Goal: Register for event/course

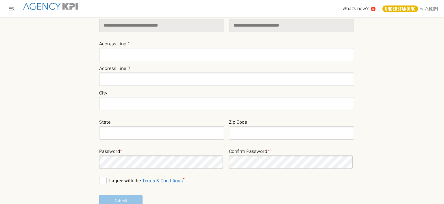
scroll to position [112, 0]
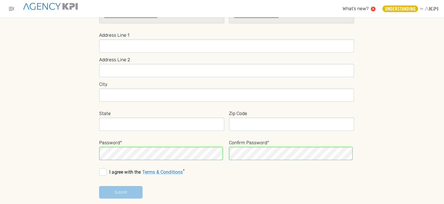
click at [101, 172] on span at bounding box center [103, 172] width 8 height 8
click at [114, 190] on button "Submit" at bounding box center [120, 192] width 43 height 12
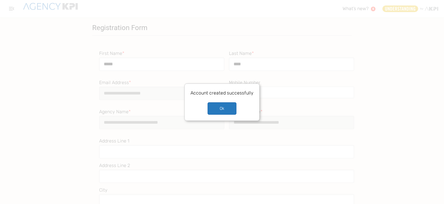
click at [221, 106] on button "Ok" at bounding box center [221, 108] width 29 height 12
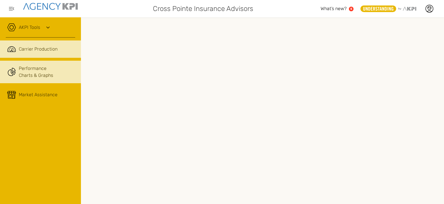
click at [55, 68] on link "Performance Charts & Graphs" at bounding box center [40, 72] width 81 height 23
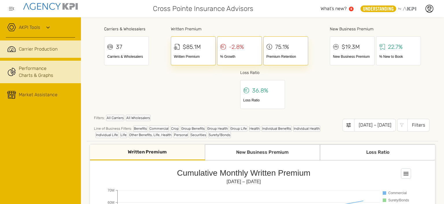
click at [34, 49] on span "Carrier Production" at bounding box center [38, 49] width 39 height 7
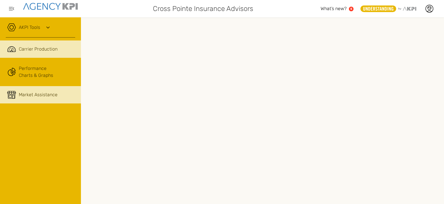
click at [36, 91] on span "Market Assistance" at bounding box center [38, 94] width 39 height 7
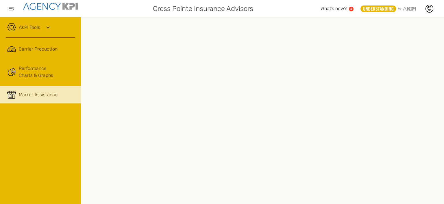
click at [48, 25] on icon at bounding box center [47, 27] width 7 height 7
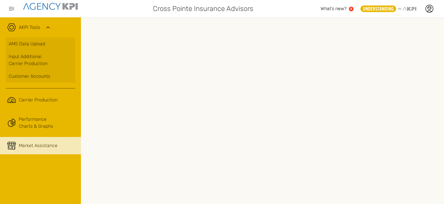
click at [351, 9] on text "5" at bounding box center [351, 8] width 2 height 3
